Goal: Task Accomplishment & Management: Use online tool/utility

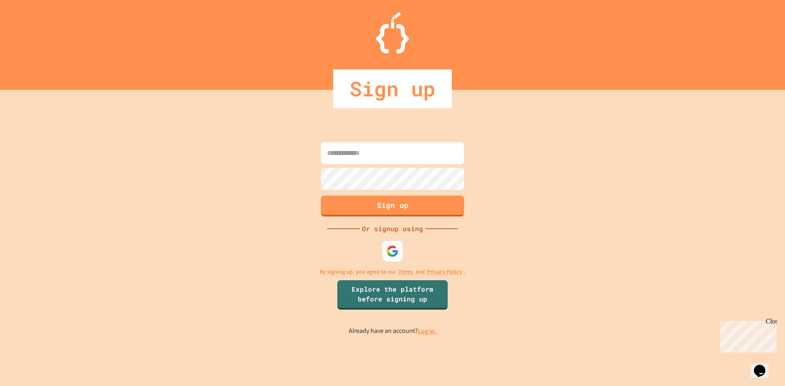
drag, startPoint x: 411, startPoint y: 157, endPoint x: 409, endPoint y: 166, distance: 8.7
click at [410, 159] on input at bounding box center [392, 153] width 143 height 22
click at [386, 247] on img at bounding box center [392, 251] width 12 height 12
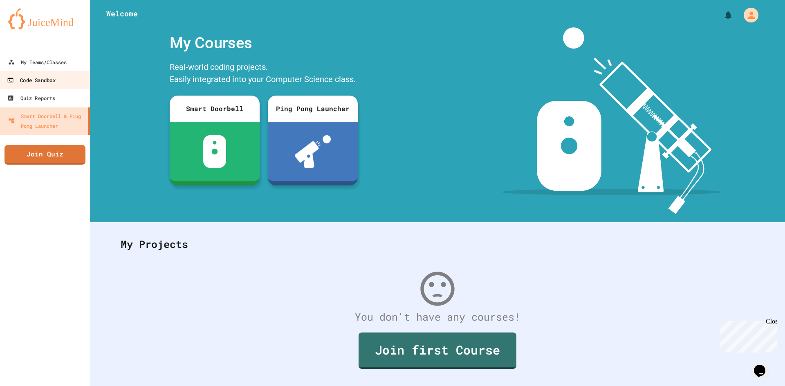
click at [47, 75] on div "Code Sandbox" at bounding box center [31, 80] width 48 height 10
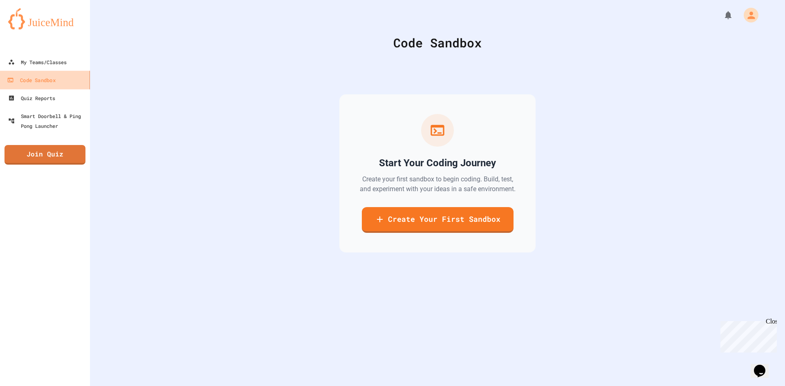
click at [46, 83] on div "Code Sandbox" at bounding box center [31, 80] width 48 height 10
drag, startPoint x: 49, startPoint y: 50, endPoint x: 52, endPoint y: 57, distance: 7.4
click at [50, 50] on div at bounding box center [45, 45] width 90 height 16
click at [52, 57] on div "My Teams/Classes" at bounding box center [37, 62] width 60 height 10
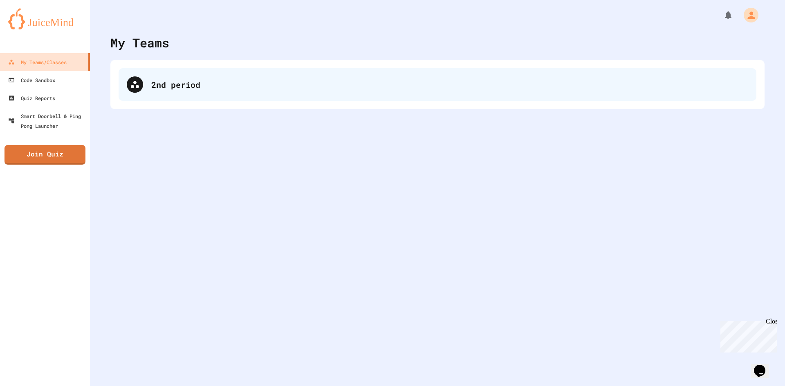
click at [164, 95] on div "2nd period" at bounding box center [438, 84] width 638 height 33
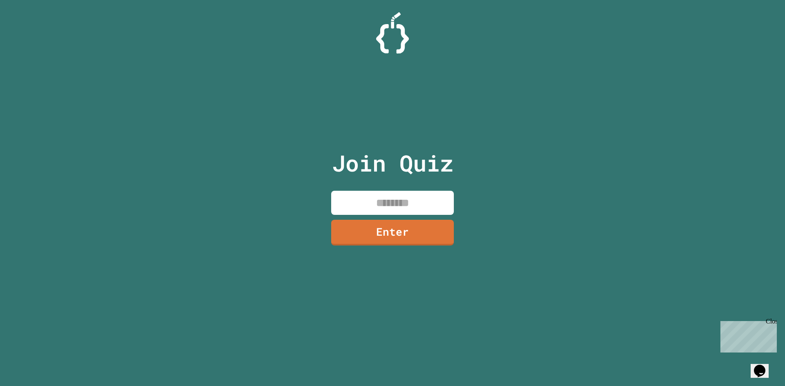
click at [385, 197] on input at bounding box center [392, 203] width 123 height 24
type input "*"
type input "********"
click at [420, 235] on link "Enter" at bounding box center [393, 231] width 122 height 27
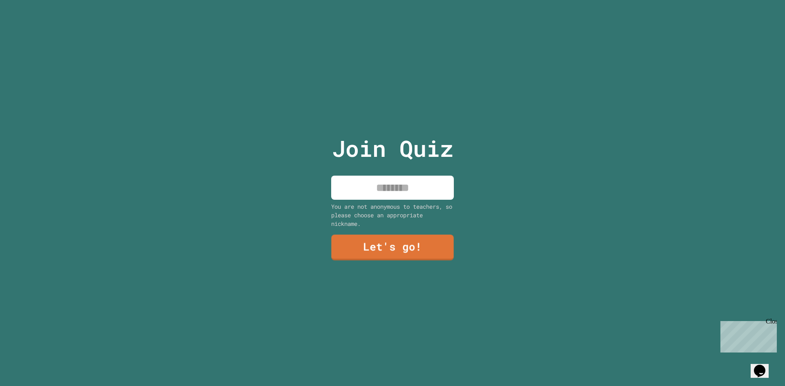
click at [436, 172] on div "Join Quiz You are not anonymous to teachers, so please choose an appropriate ni…" at bounding box center [393, 193] width 138 height 386
click at [435, 176] on input at bounding box center [392, 188] width 123 height 24
type input "*********"
click at [407, 248] on link "Let's go!" at bounding box center [392, 246] width 120 height 27
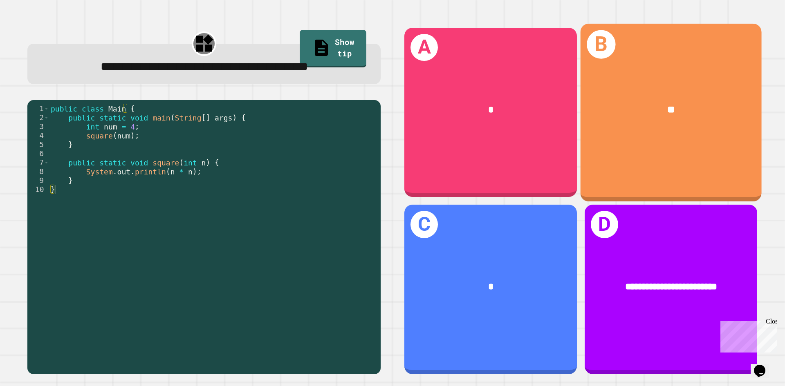
click at [705, 158] on div "B **" at bounding box center [671, 112] width 181 height 178
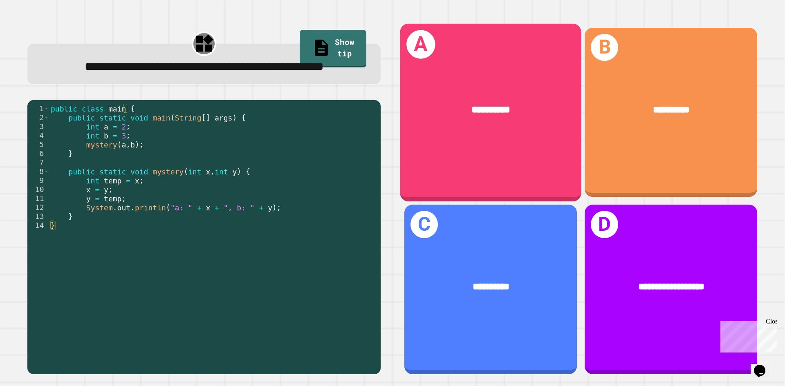
click at [487, 141] on div "**********" at bounding box center [490, 112] width 181 height 178
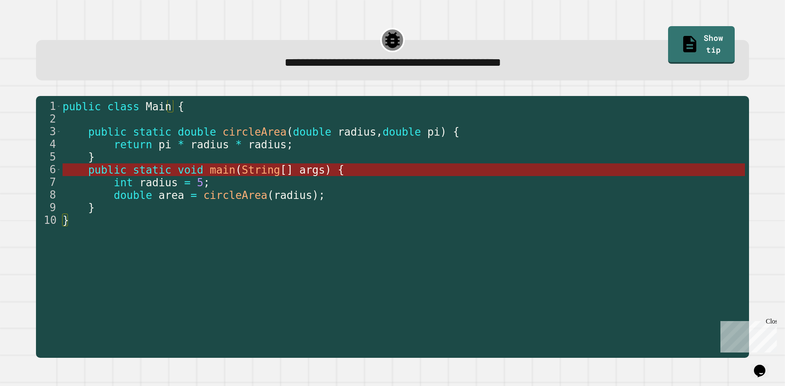
click at [242, 174] on span "String" at bounding box center [261, 170] width 38 height 12
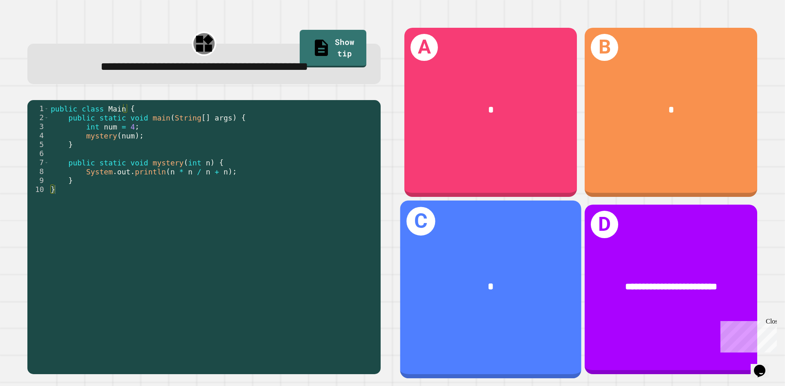
click at [559, 267] on div "*" at bounding box center [490, 287] width 181 height 55
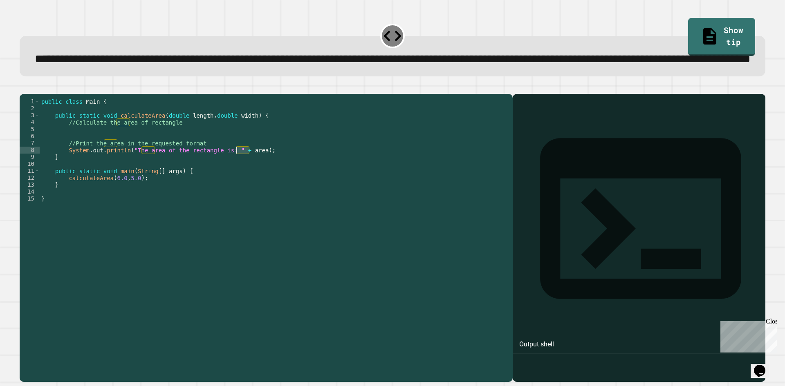
drag, startPoint x: 249, startPoint y: 182, endPoint x: 236, endPoint y: 184, distance: 13.5
click at [236, 184] on div "public class Main { public static void calculateArea ( double length , double w…" at bounding box center [274, 219] width 469 height 243
click at [227, 167] on div "public class Main { public static void calculateArea ( double length , double w…" at bounding box center [274, 219] width 469 height 243
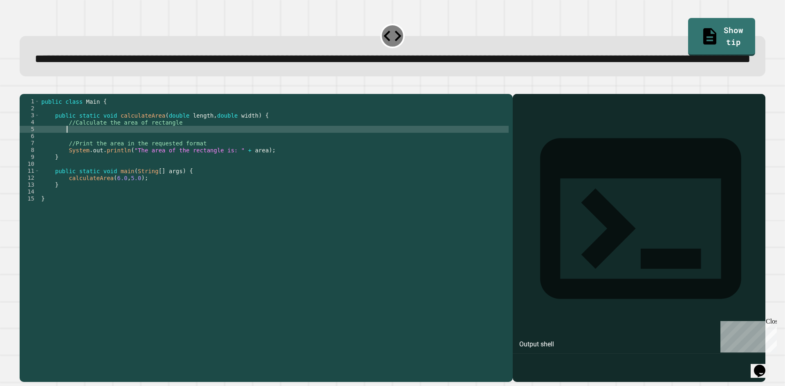
click at [232, 162] on div "public class Main { public static void calculateArea ( double length , double w…" at bounding box center [274, 219] width 469 height 243
type textarea "*"
click at [25, 94] on div at bounding box center [393, 89] width 746 height 10
click at [24, 88] on icon "button" at bounding box center [24, 88] width 0 height 0
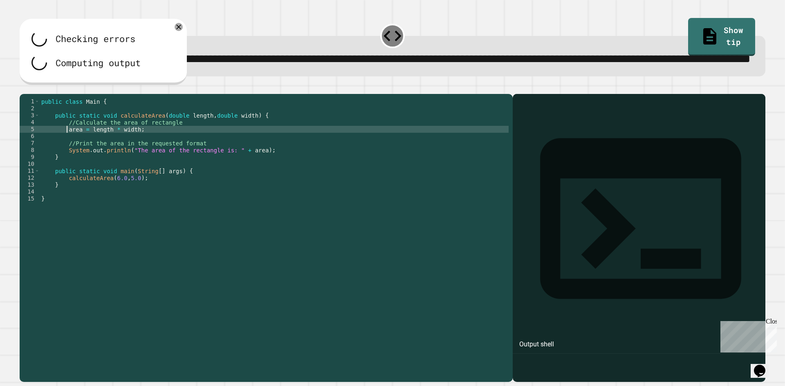
click at [65, 162] on div "public class Main { public static void calculateArea ( double length , double w…" at bounding box center [274, 219] width 469 height 243
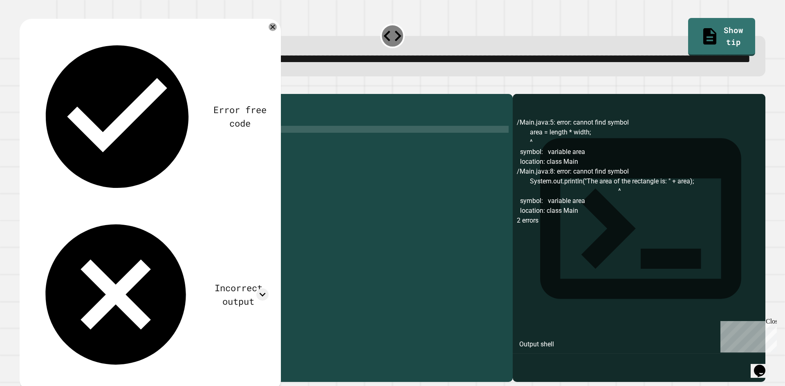
scroll to position [0, 3]
type textarea "**********"
click at [18, 107] on div "**********" at bounding box center [393, 234] width 754 height 306
click at [23, 94] on div at bounding box center [393, 89] width 746 height 10
click at [24, 88] on icon "button" at bounding box center [24, 88] width 0 height 0
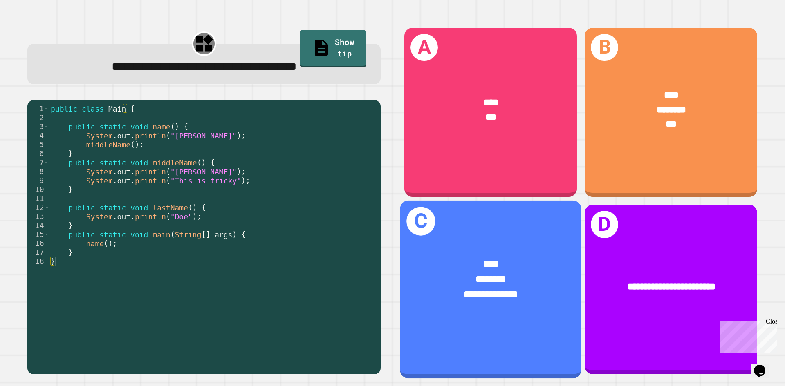
click at [512, 291] on div "**********" at bounding box center [490, 294] width 141 height 15
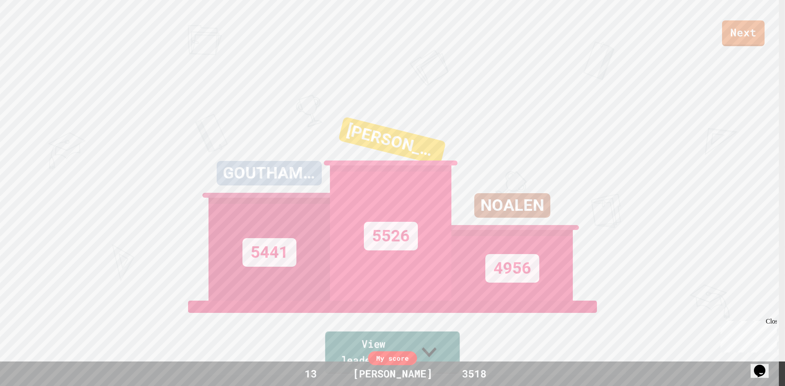
click at [438, 355] on icon at bounding box center [429, 352] width 30 height 32
